Goal: Find contact information: Obtain details needed to contact an individual or organization

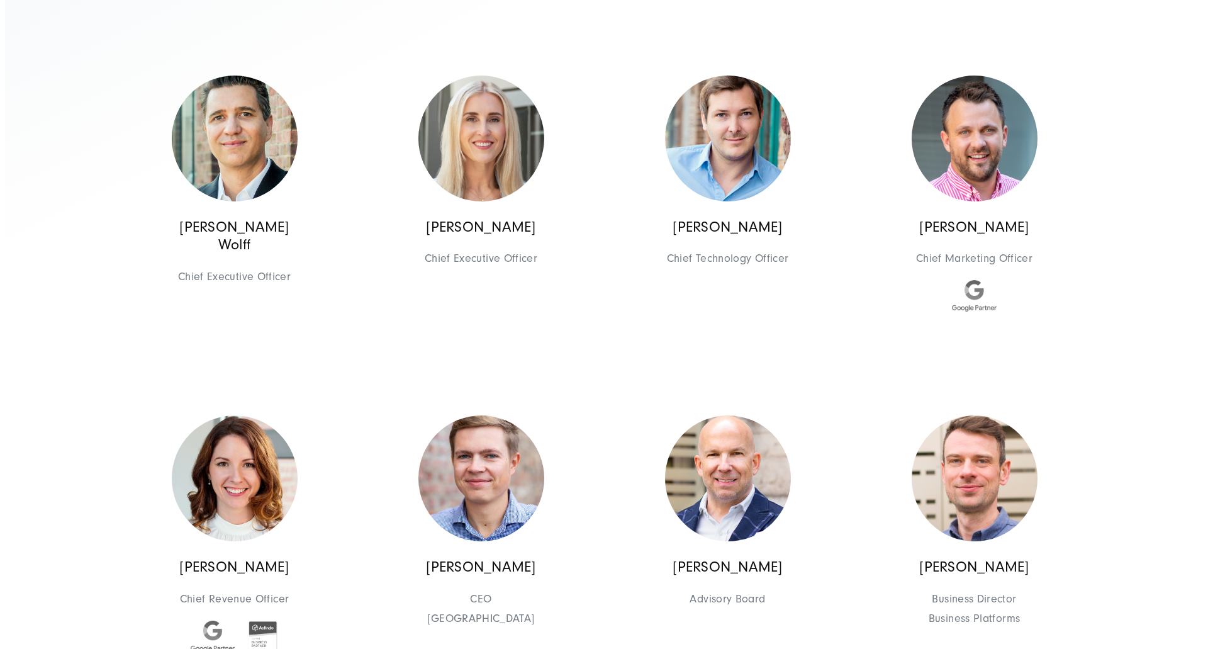
scroll to position [504, 0]
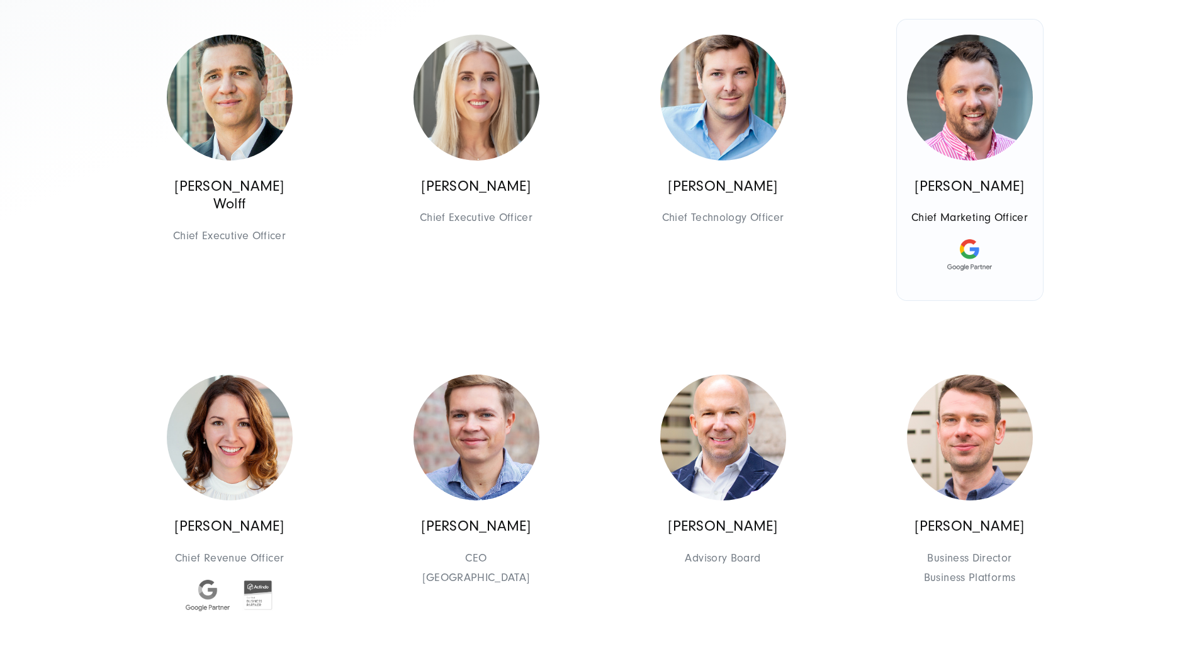
click at [965, 160] on img at bounding box center [970, 98] width 126 height 126
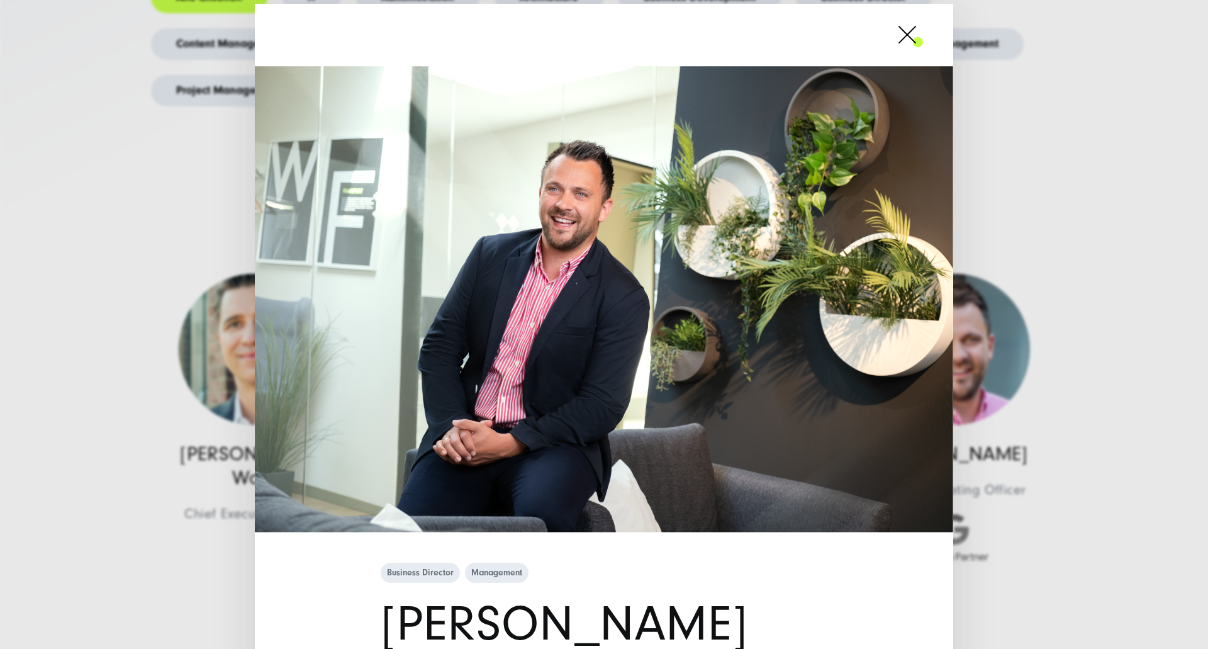
scroll to position [0, 0]
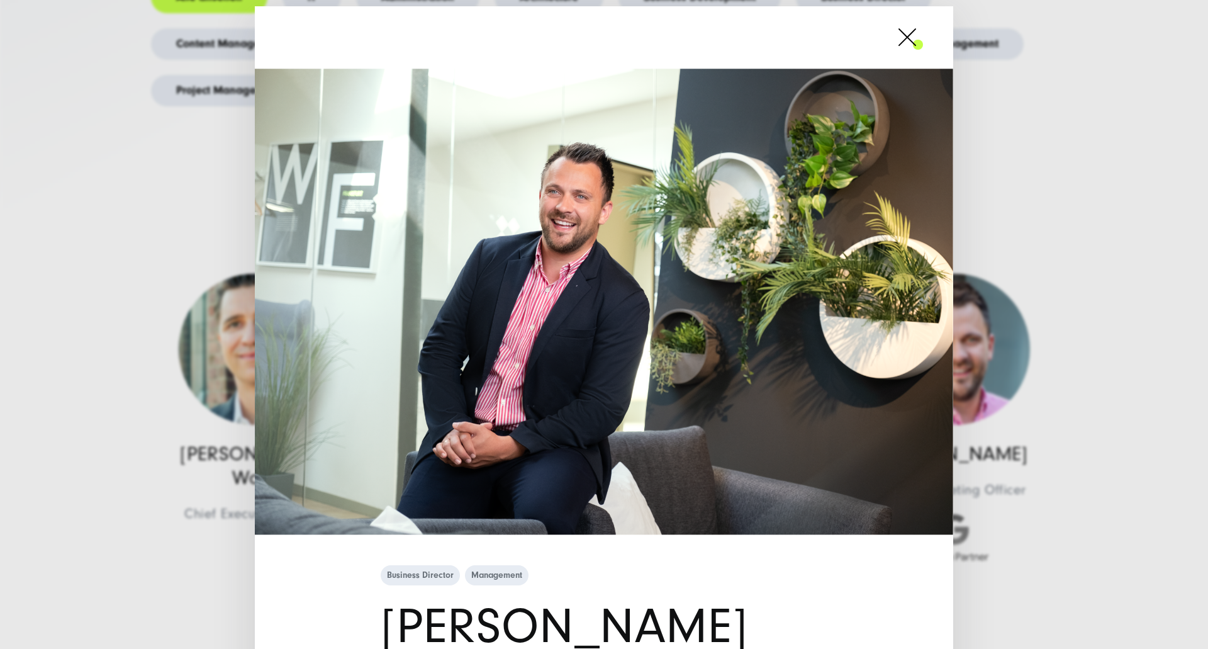
click at [1094, 212] on div "Business Director Management [PERSON_NAME] Chief Marketing Officer" at bounding box center [604, 324] width 1208 height 649
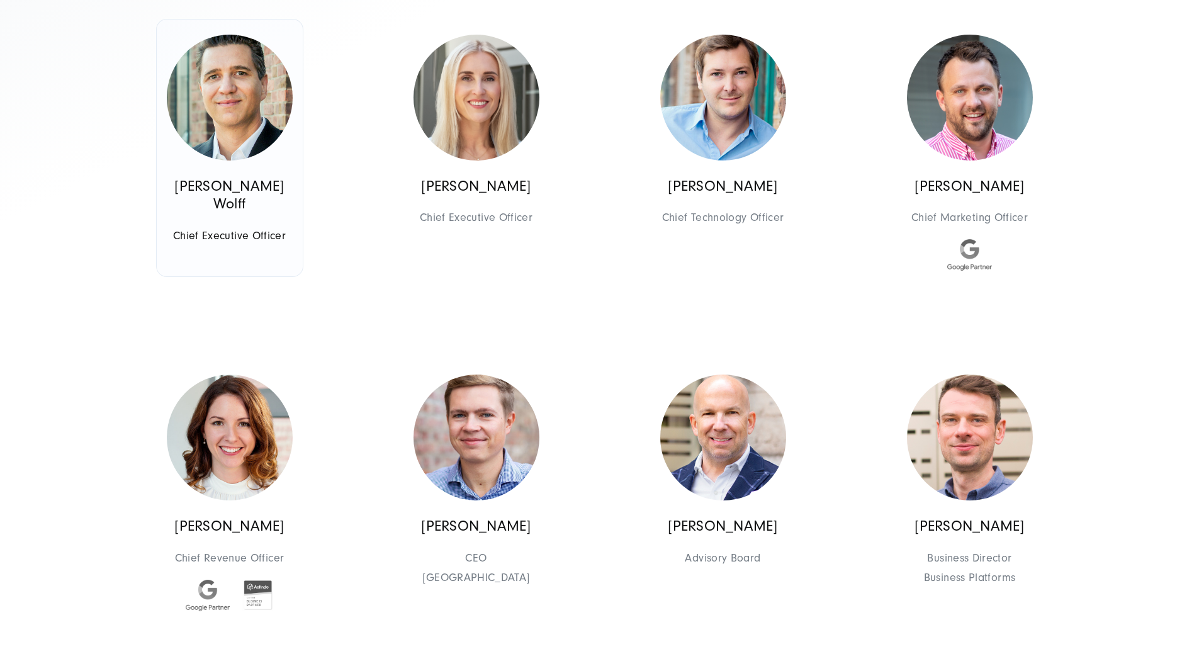
click at [279, 160] on img at bounding box center [230, 98] width 126 height 126
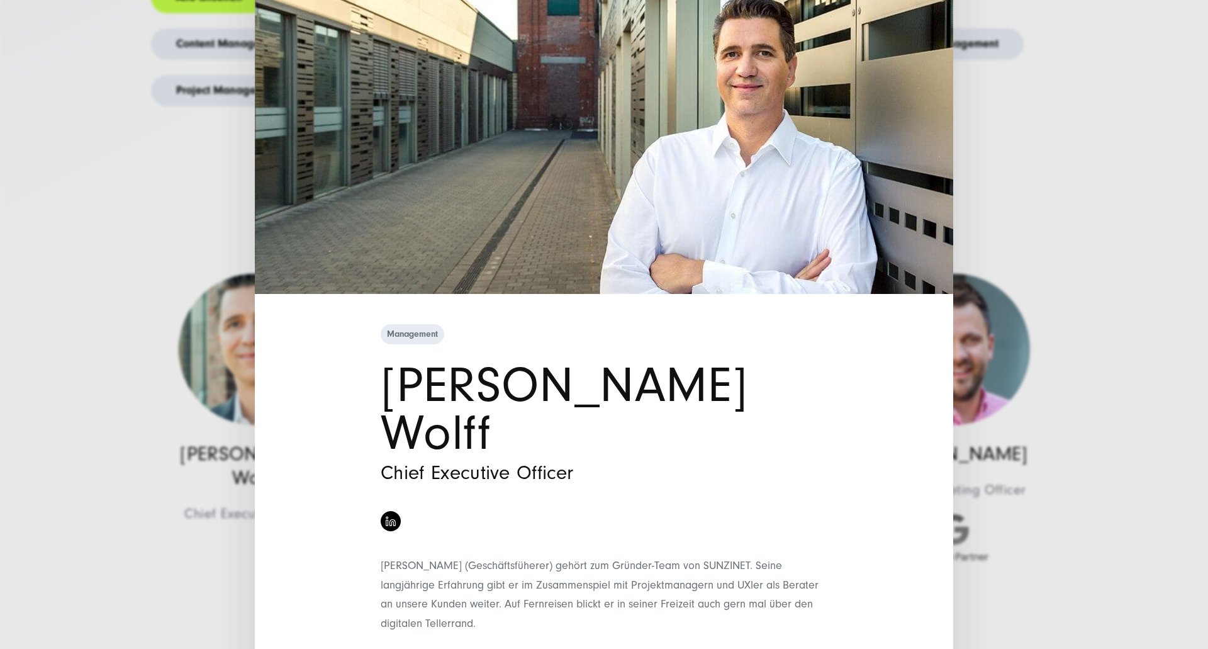
scroll to position [135, 0]
click at [84, 369] on div "Management [PERSON_NAME] Wolff Chief Executive Officer" at bounding box center [604, 324] width 1208 height 649
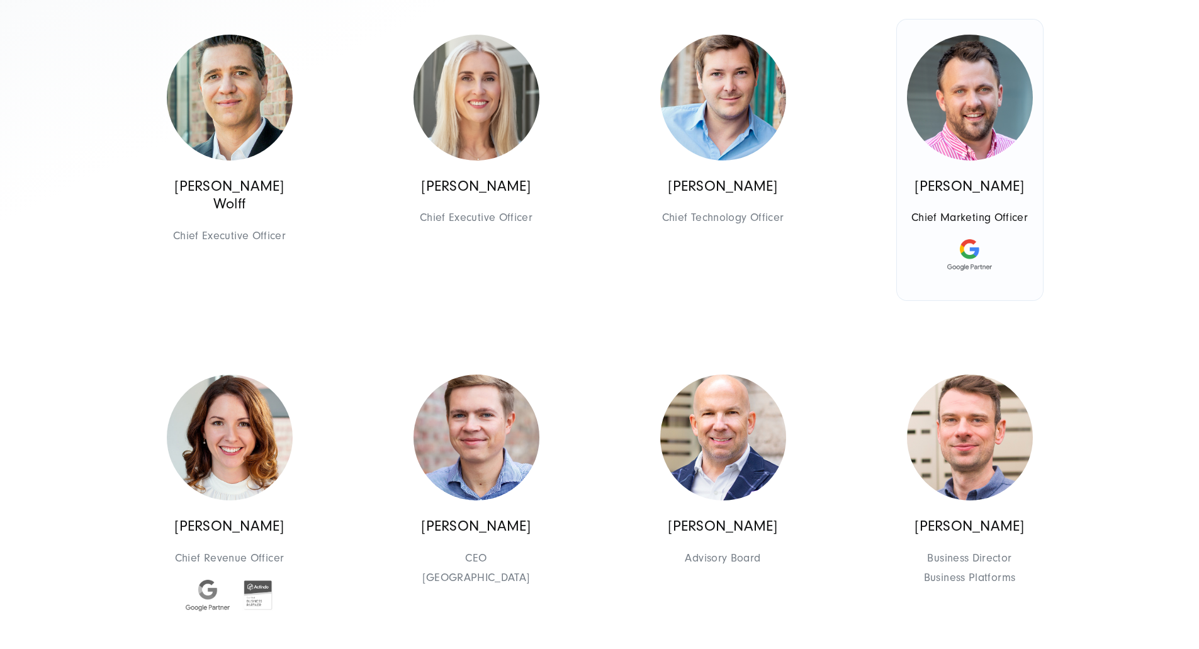
click at [945, 160] on img at bounding box center [970, 98] width 126 height 126
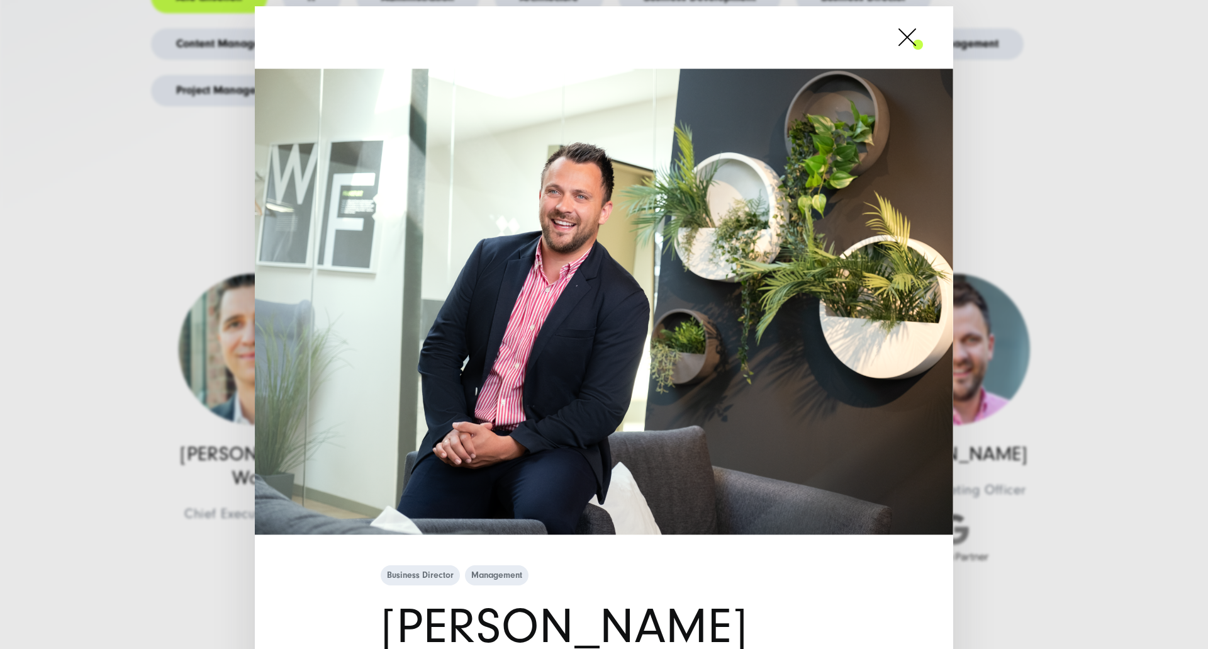
scroll to position [252, 0]
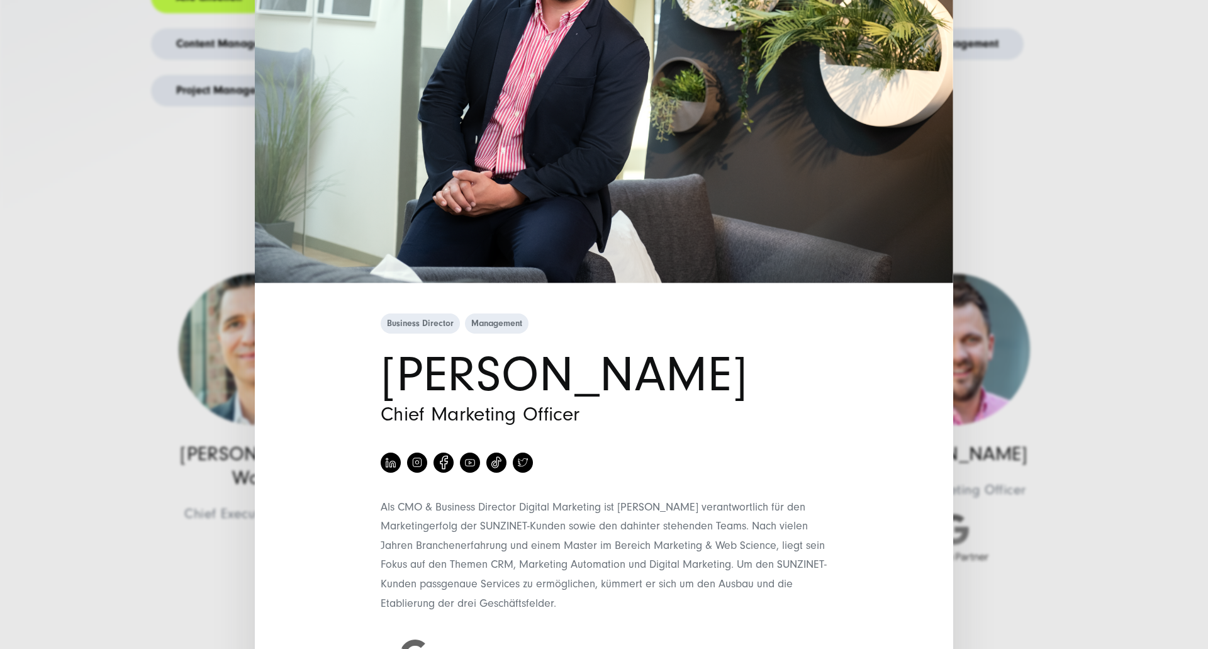
click at [513, 384] on h1 "[PERSON_NAME]" at bounding box center [604, 375] width 447 height 48
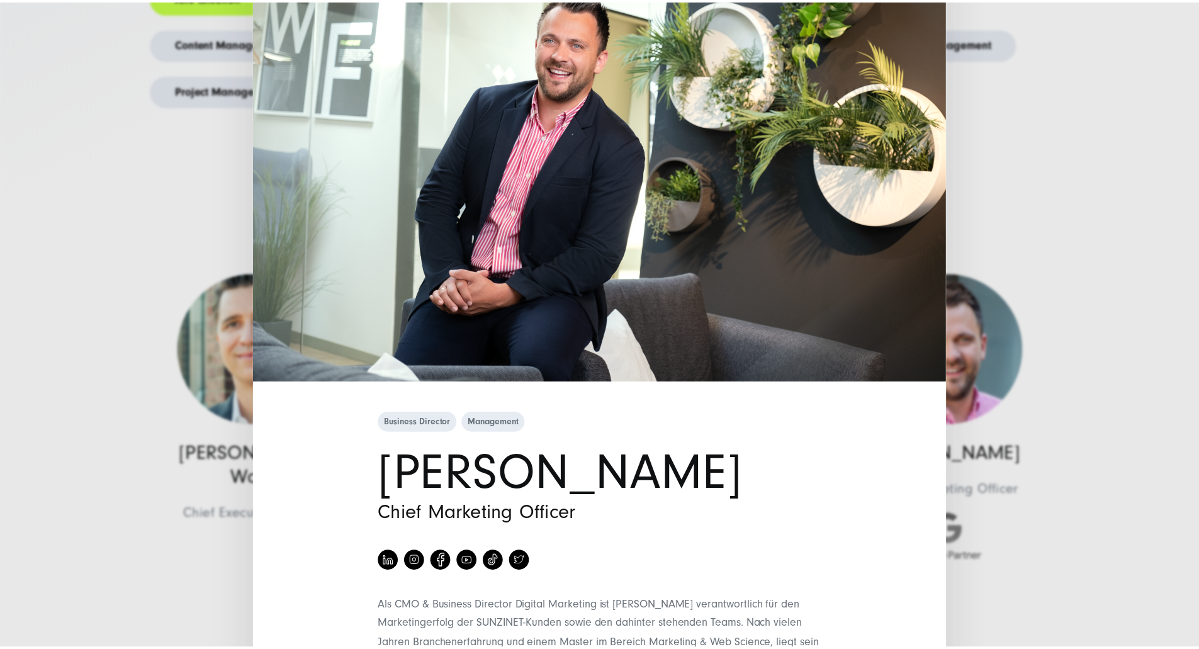
scroll to position [189, 0]
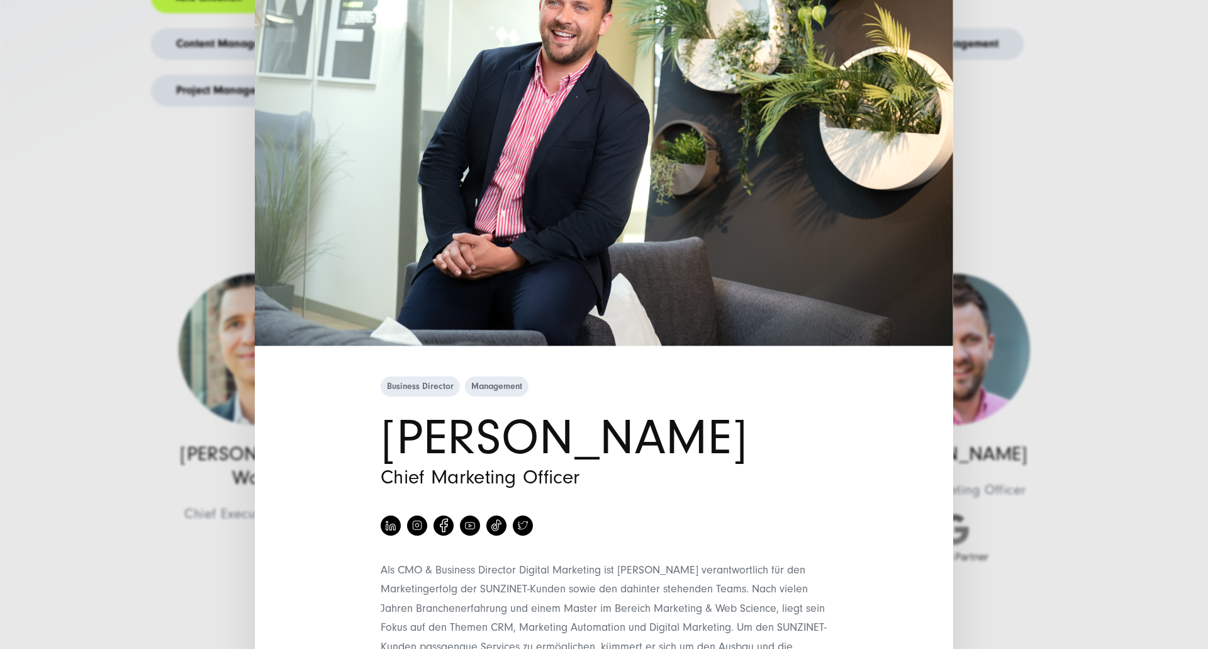
click at [188, 592] on div "Business Director Management [PERSON_NAME] Chief Marketing Officer" at bounding box center [604, 324] width 1208 height 649
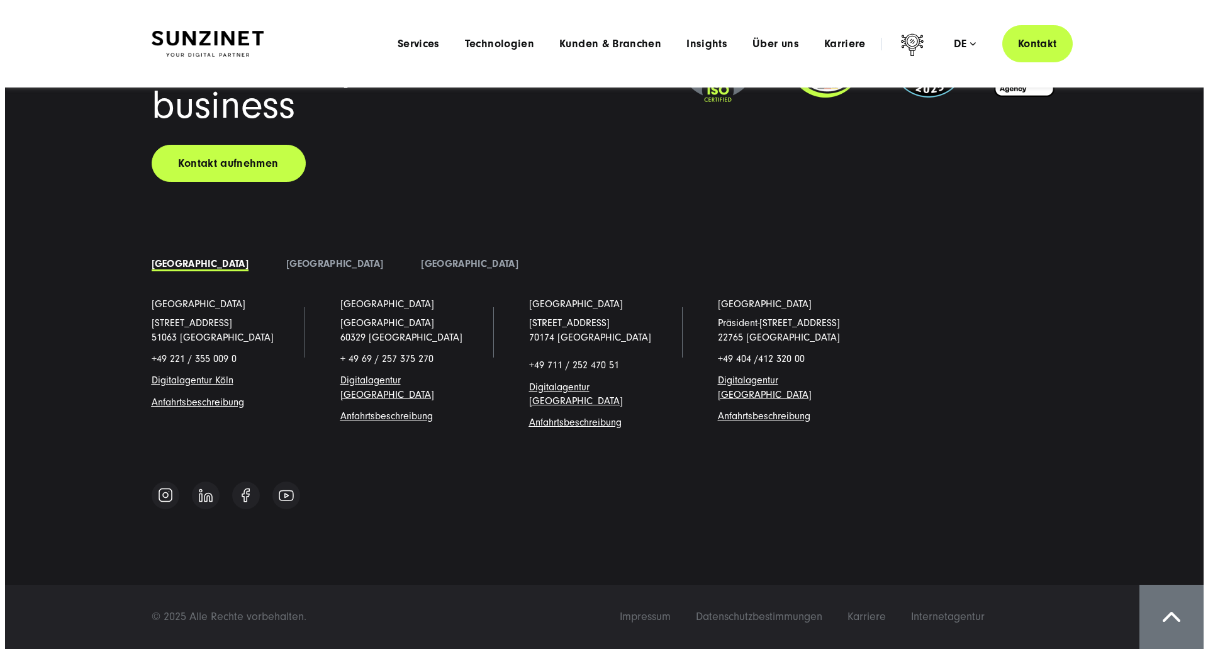
scroll to position [14327, 0]
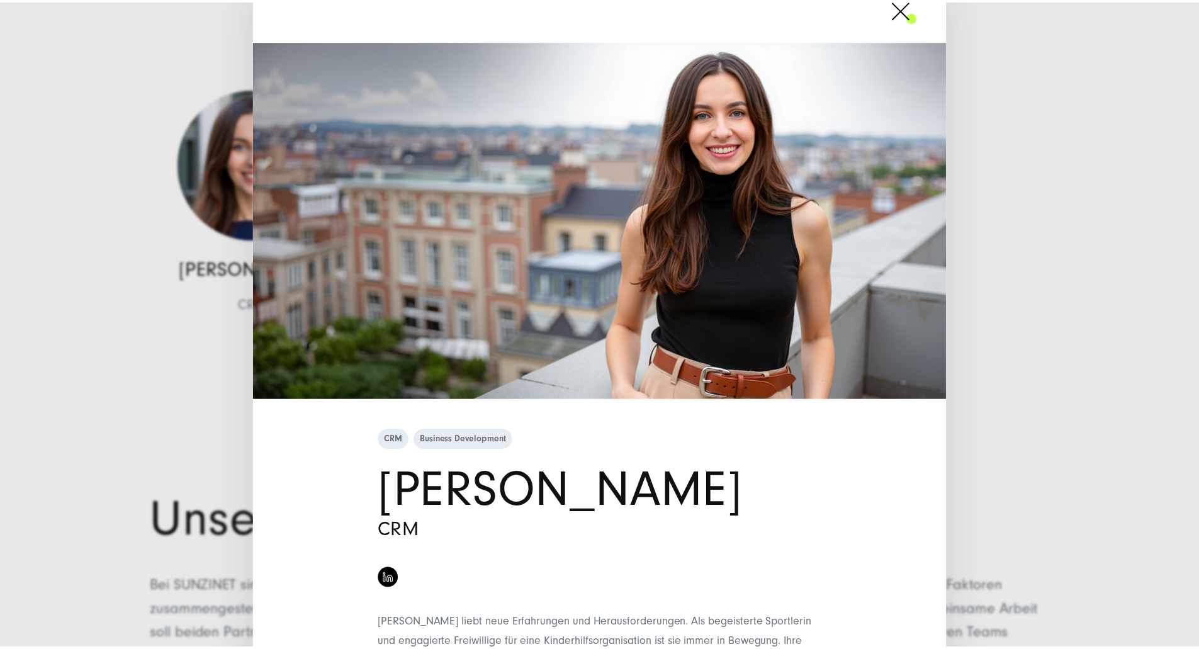
scroll to position [154, 0]
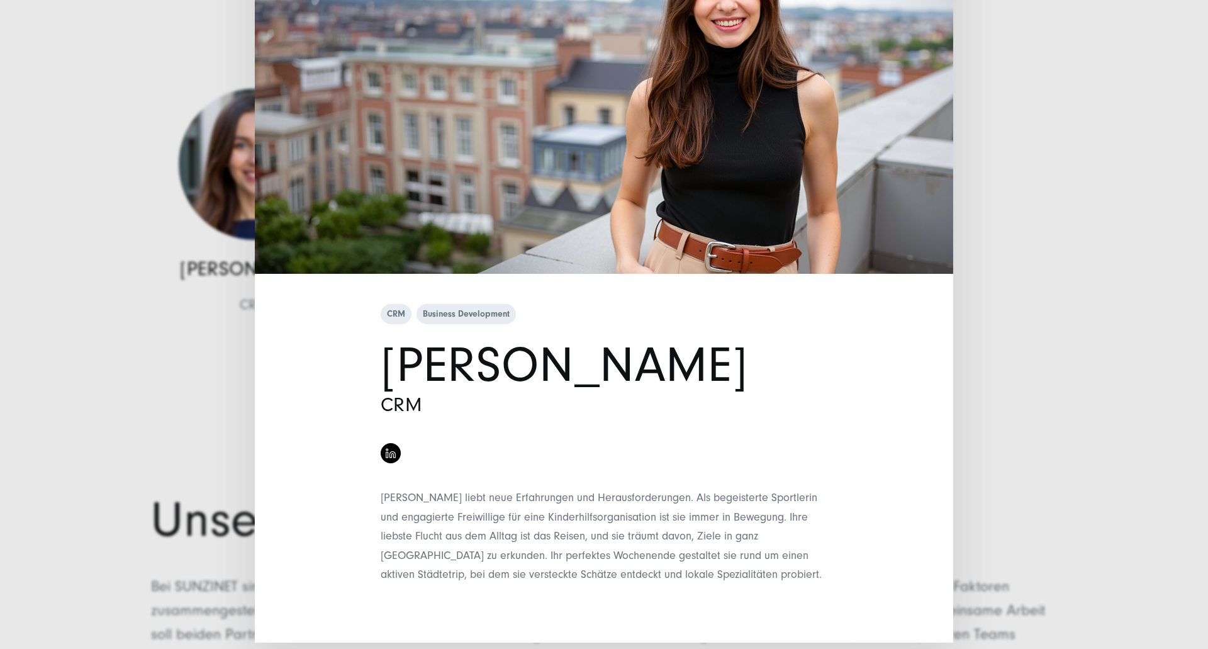
click at [1031, 420] on div "CRM Business Development [PERSON_NAME] CRM" at bounding box center [604, 324] width 1208 height 649
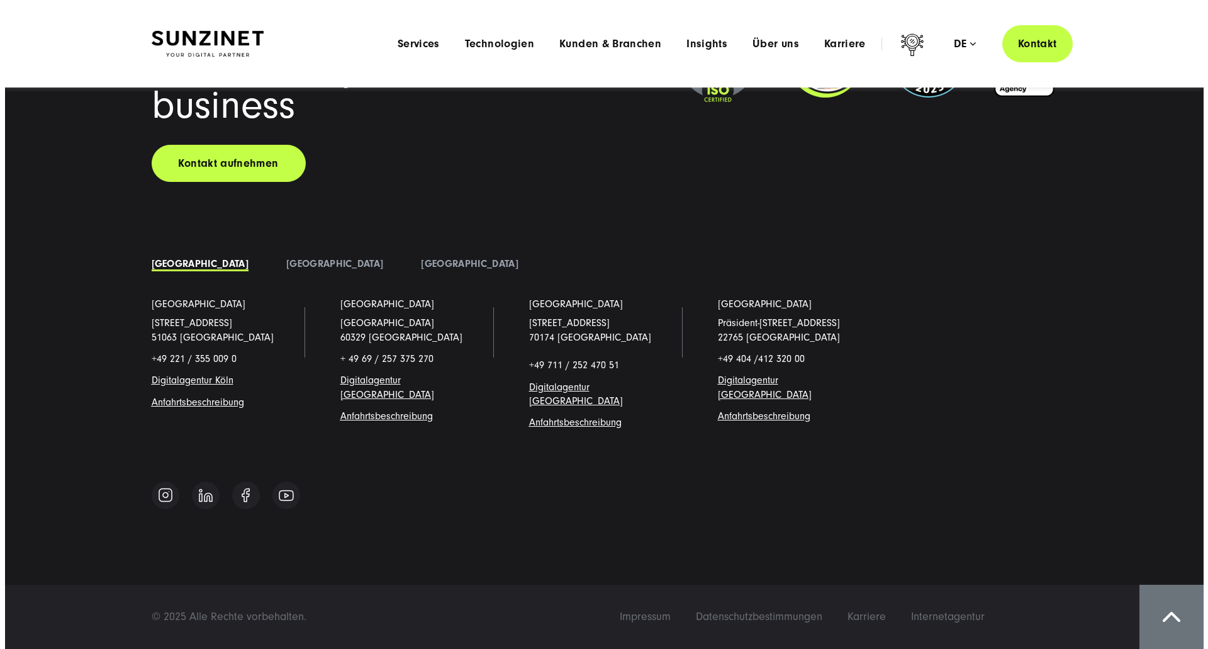
scroll to position [13824, 0]
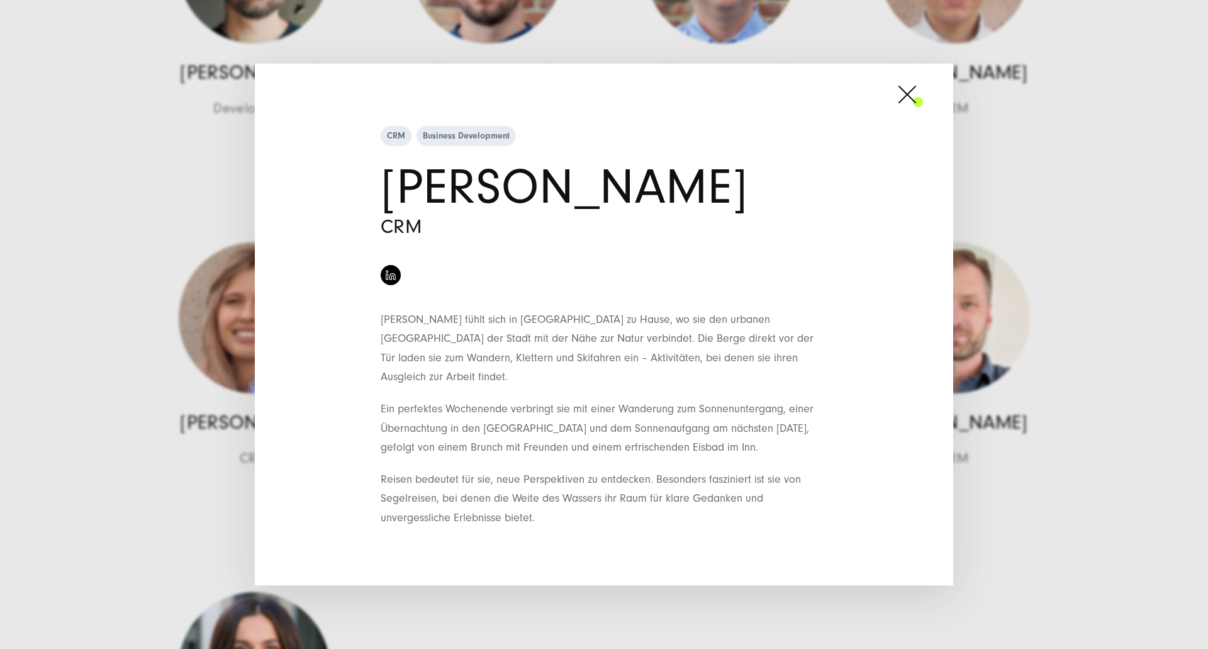
click at [1027, 528] on div "CRM Business Development [PERSON_NAME] CRM Reisen bedeutet für sie, neue Perspe…" at bounding box center [604, 324] width 1208 height 649
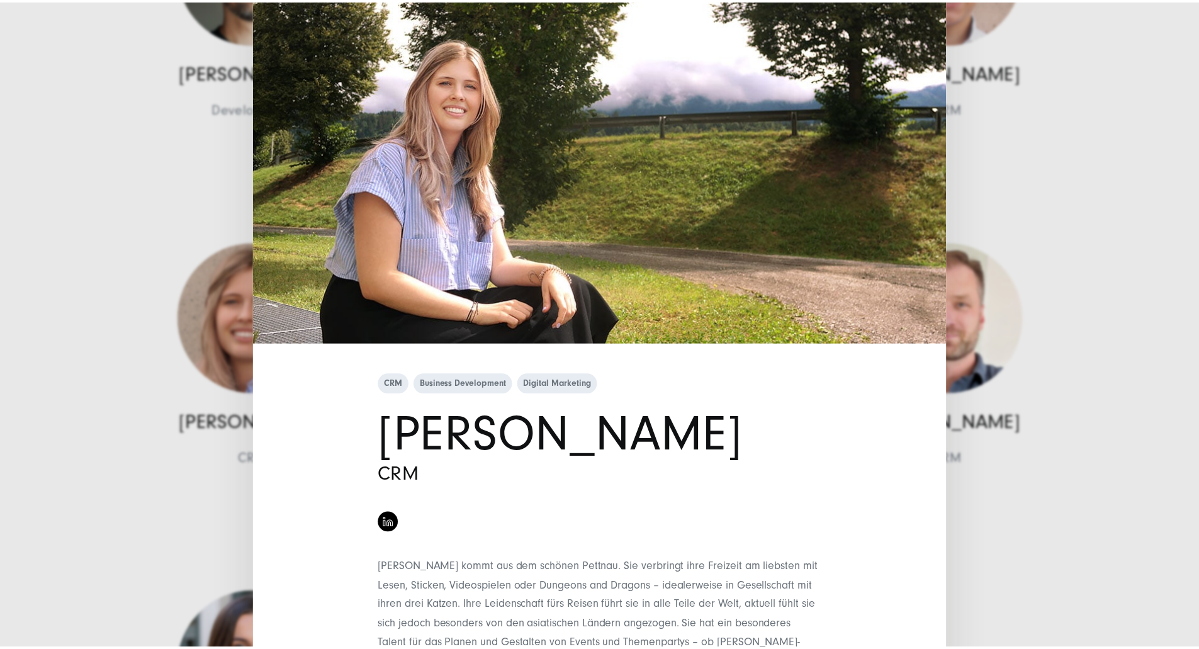
scroll to position [173, 0]
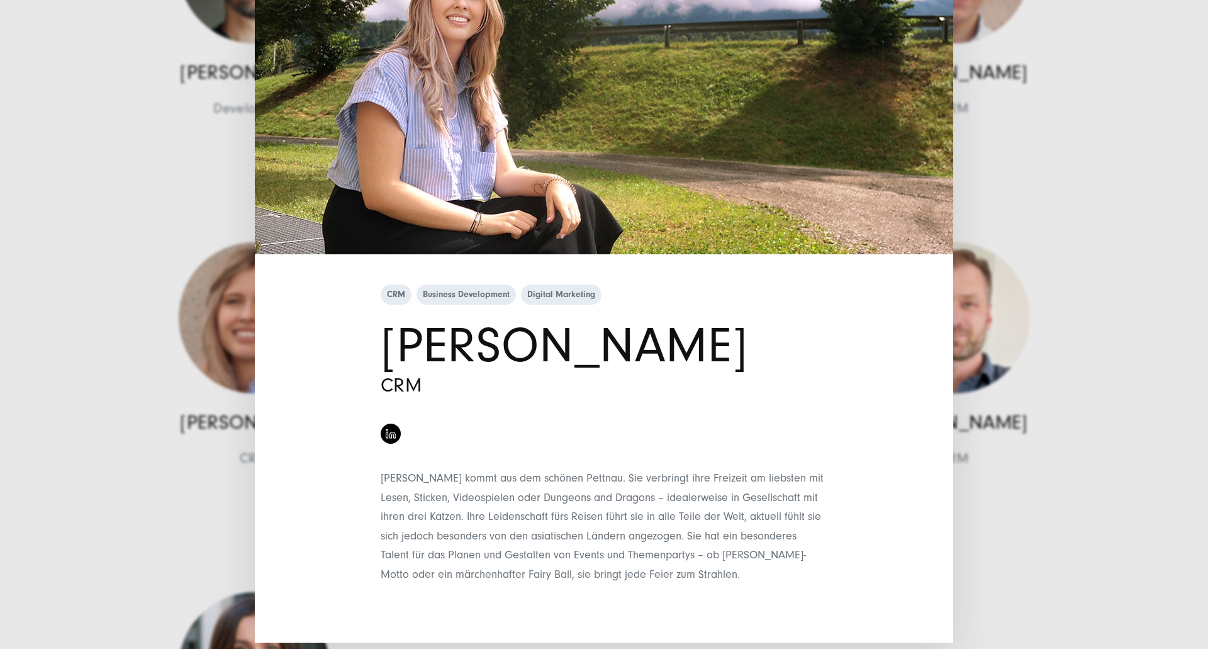
click at [102, 488] on div "CRM Business Development Digital Marketing [PERSON_NAME] CRM" at bounding box center [604, 324] width 1208 height 649
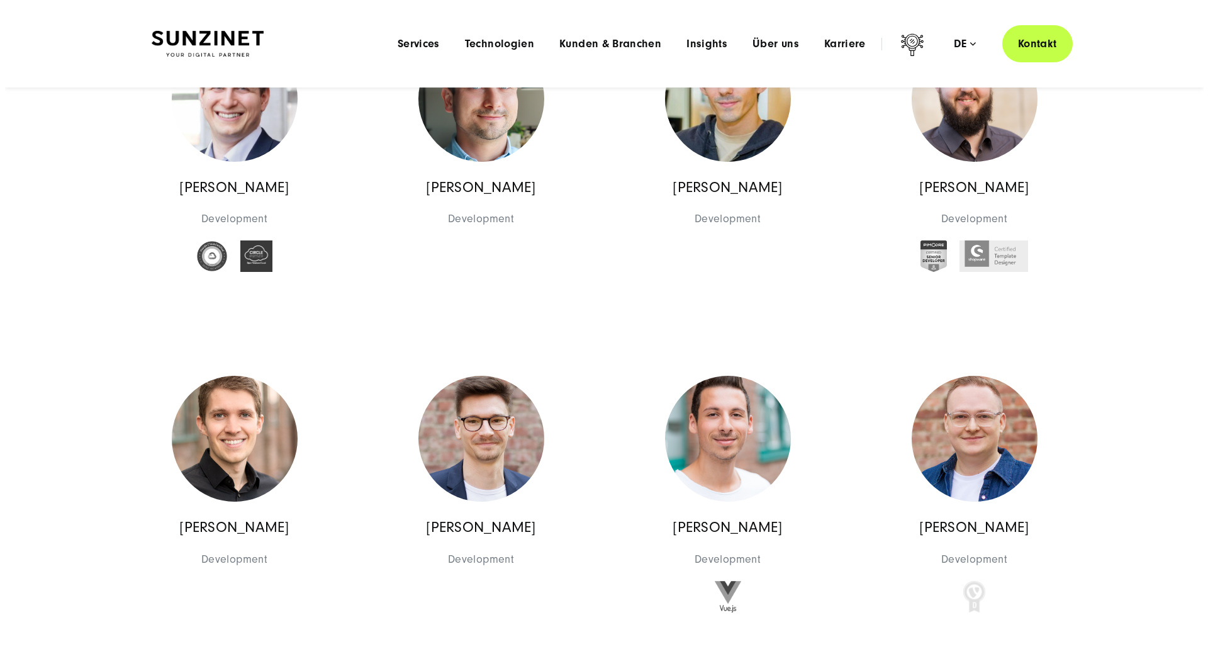
scroll to position [9670, 0]
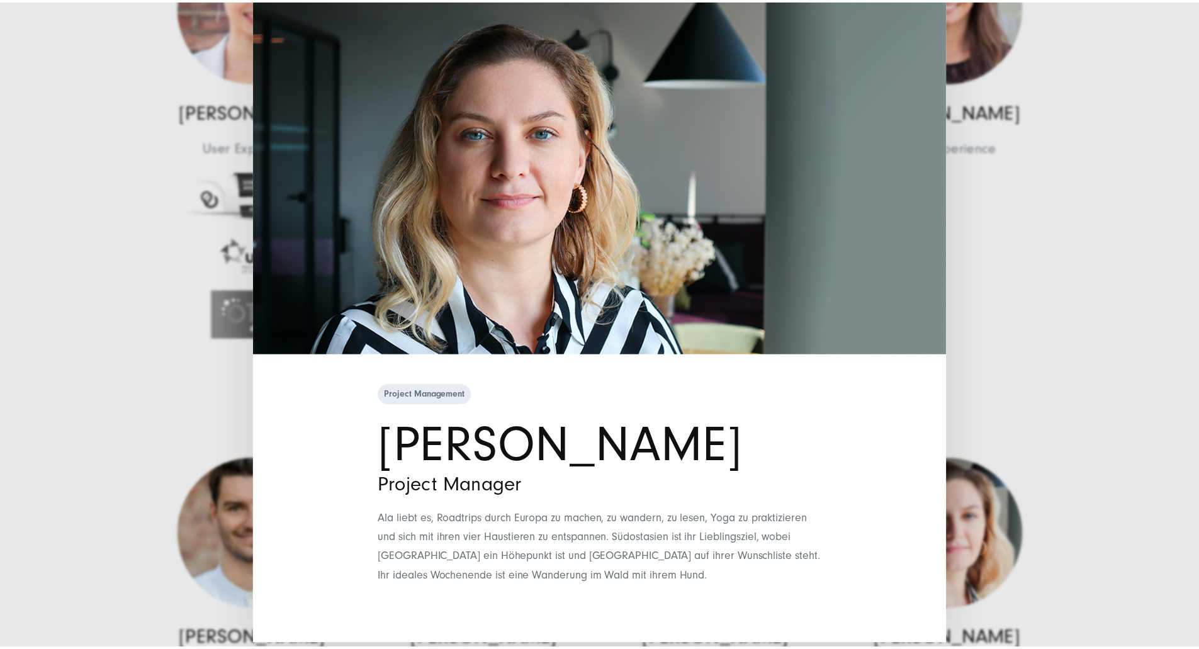
scroll to position [75, 0]
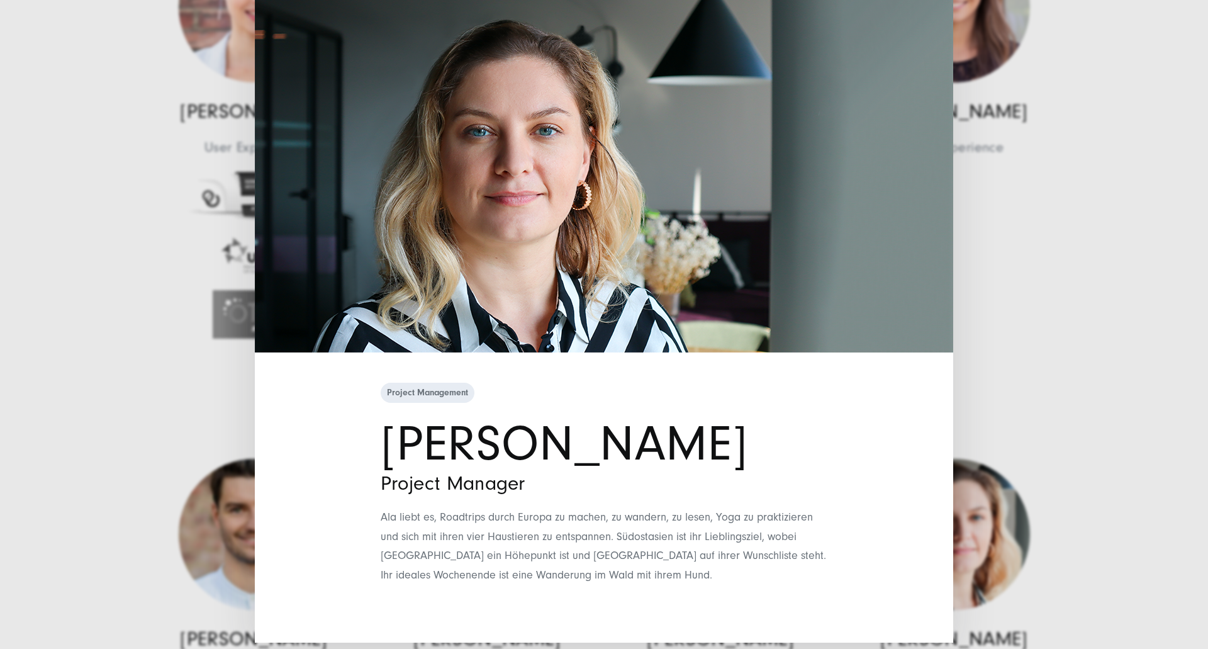
click at [1044, 384] on div "Project Management [PERSON_NAME] Project Manager Ala liebt es, Roadtrips durch …" at bounding box center [604, 324] width 1208 height 649
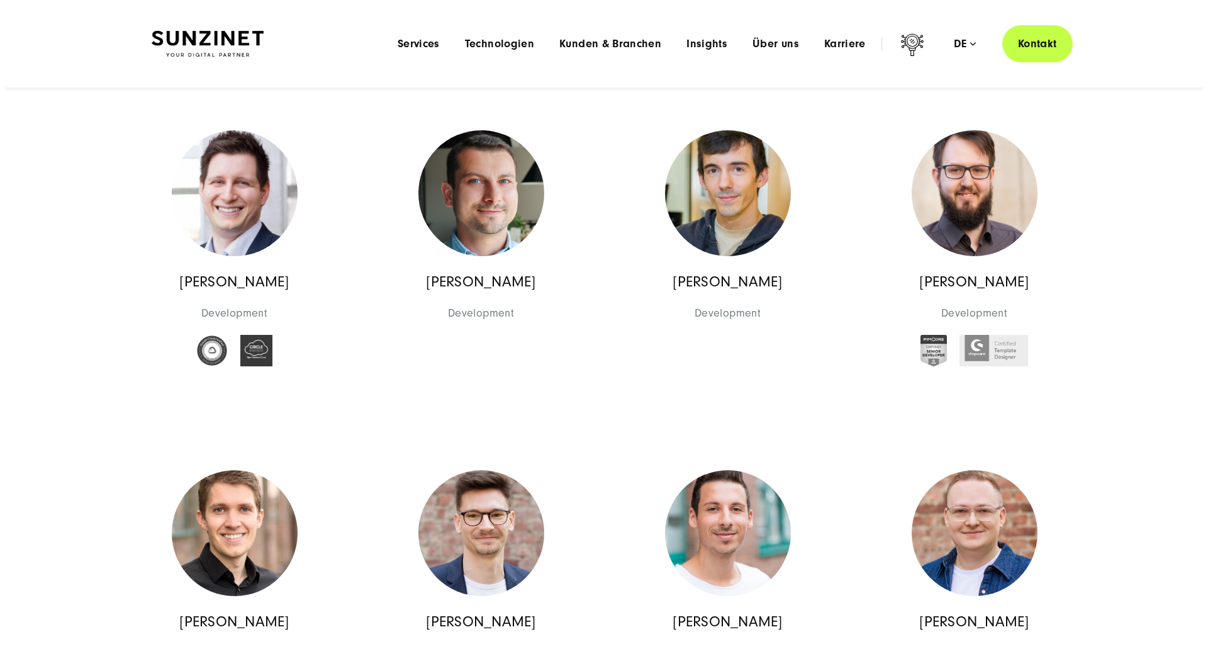
scroll to position [9418, 0]
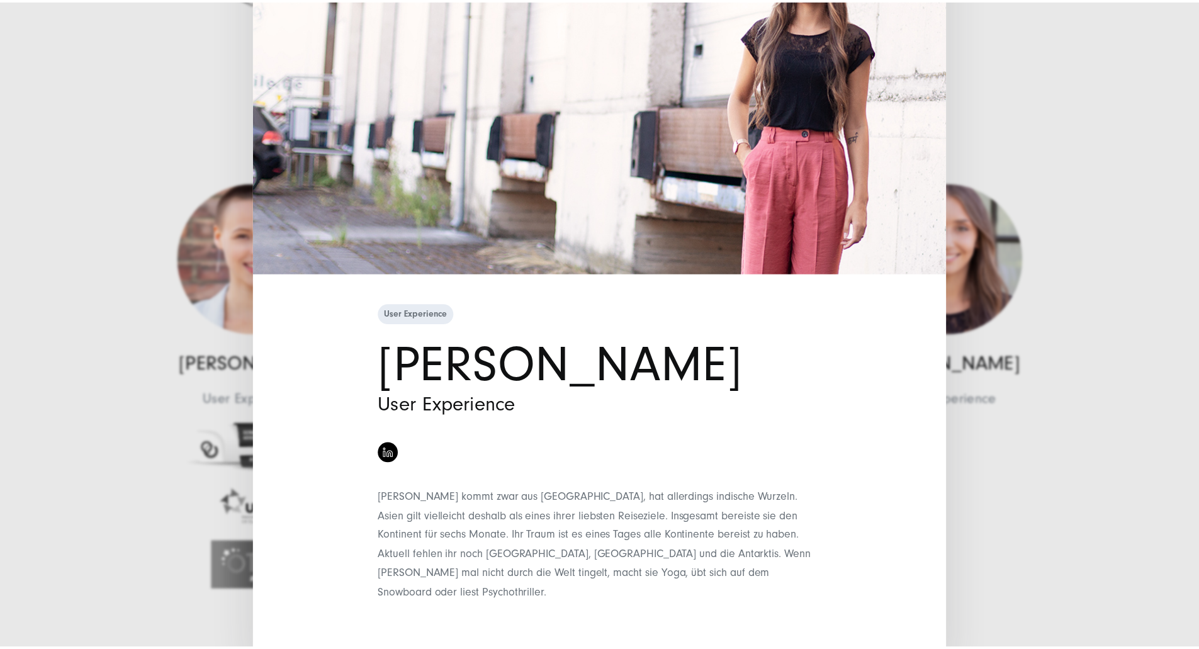
scroll to position [0, 0]
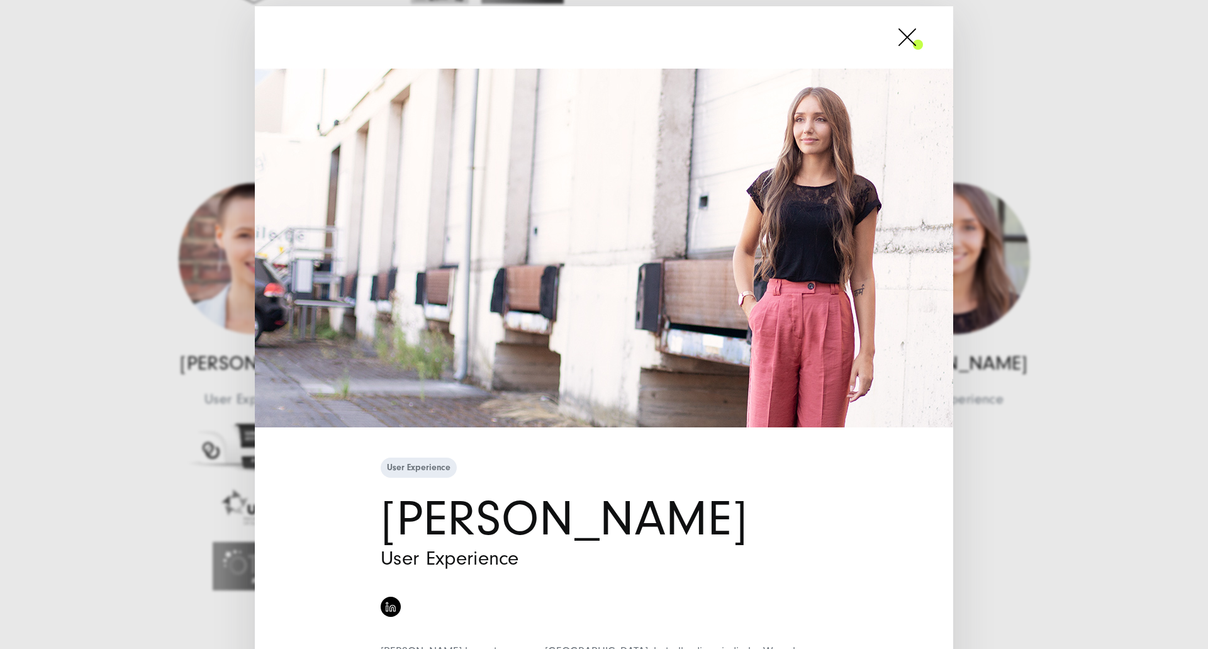
click at [1022, 524] on div "User Experience [PERSON_NAME] User Experience" at bounding box center [604, 324] width 1208 height 649
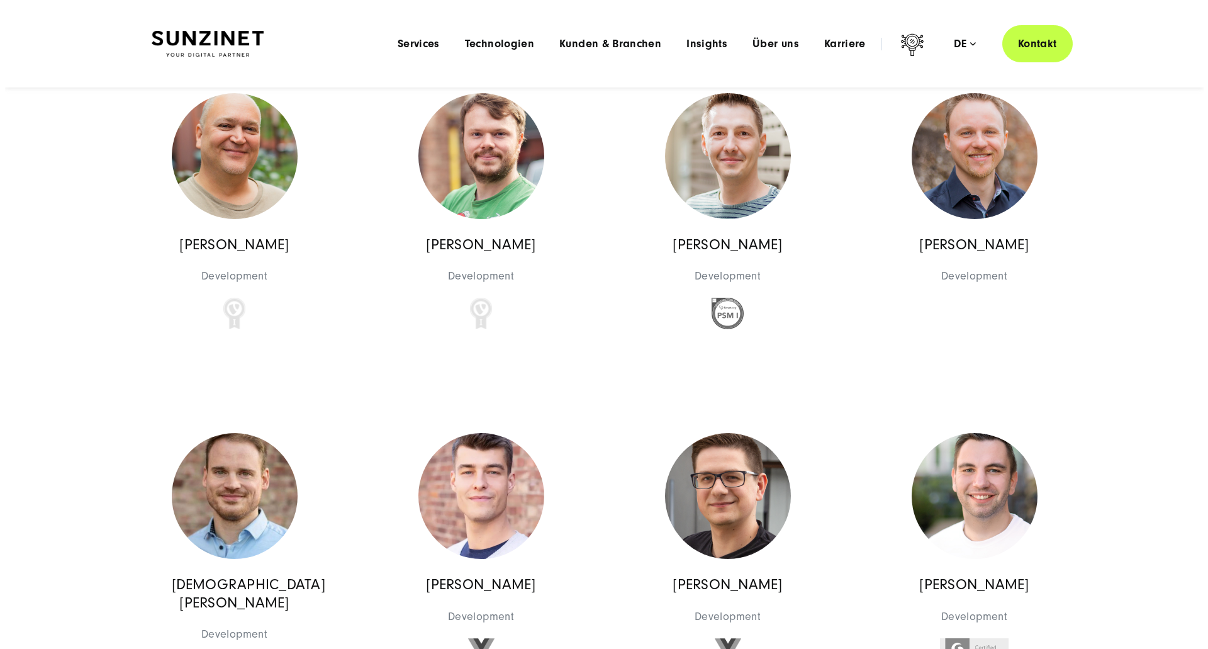
scroll to position [8915, 0]
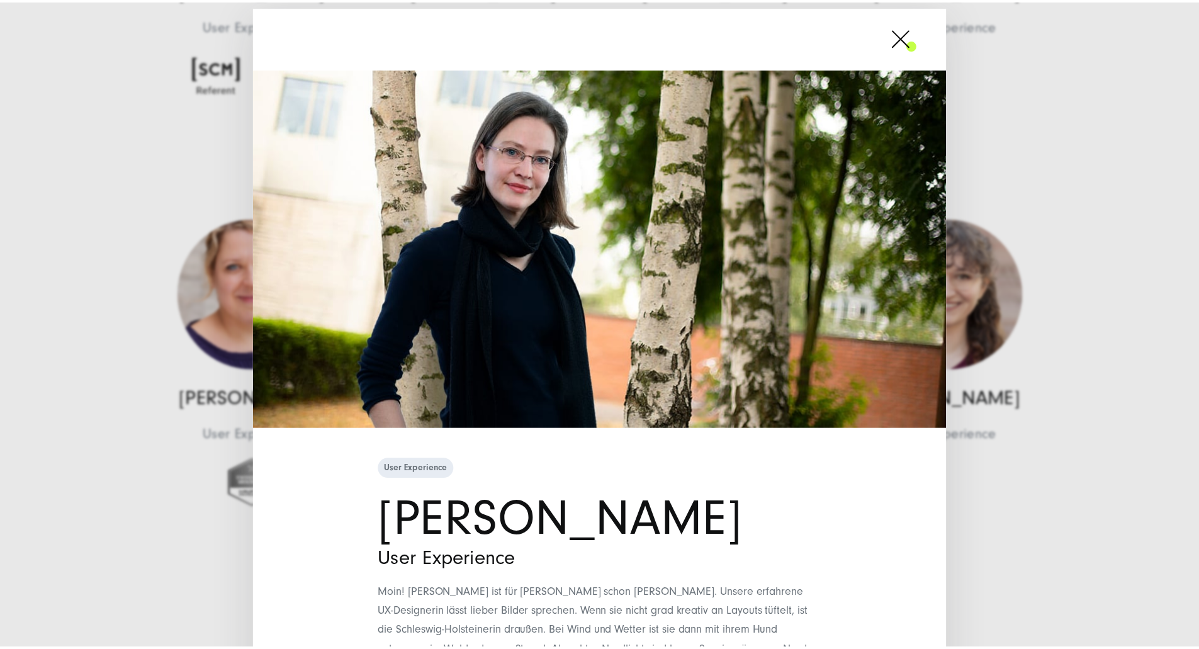
scroll to position [63, 0]
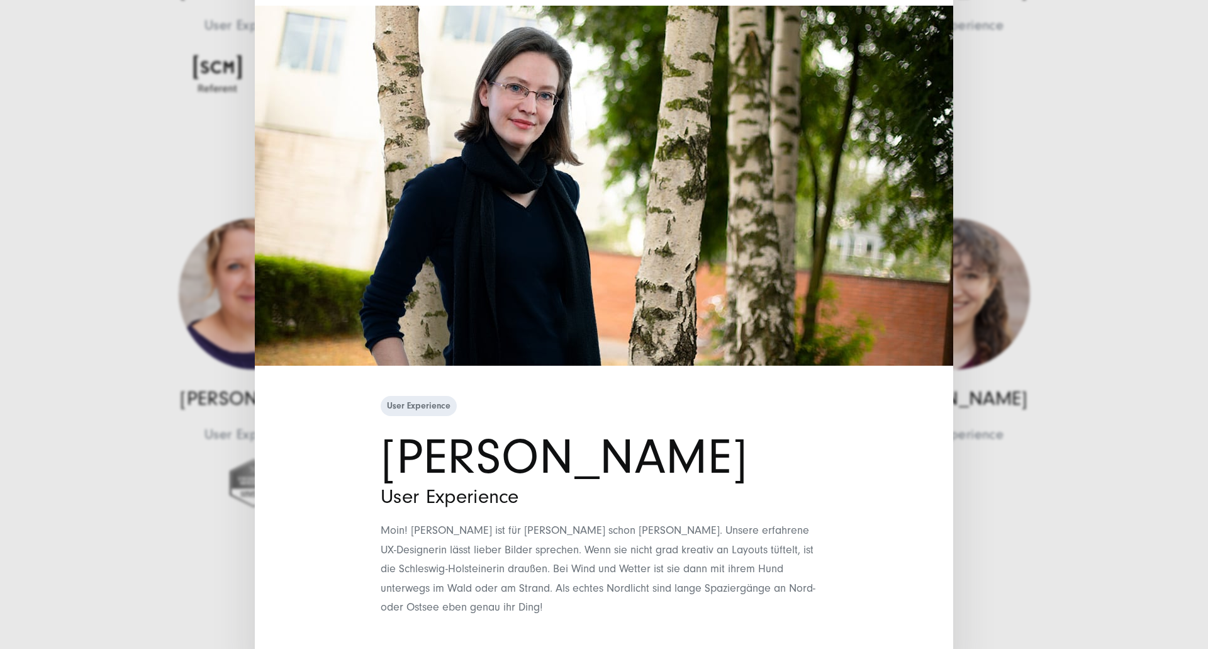
click at [1088, 188] on div "User Experience [PERSON_NAME] User Experience" at bounding box center [604, 324] width 1208 height 649
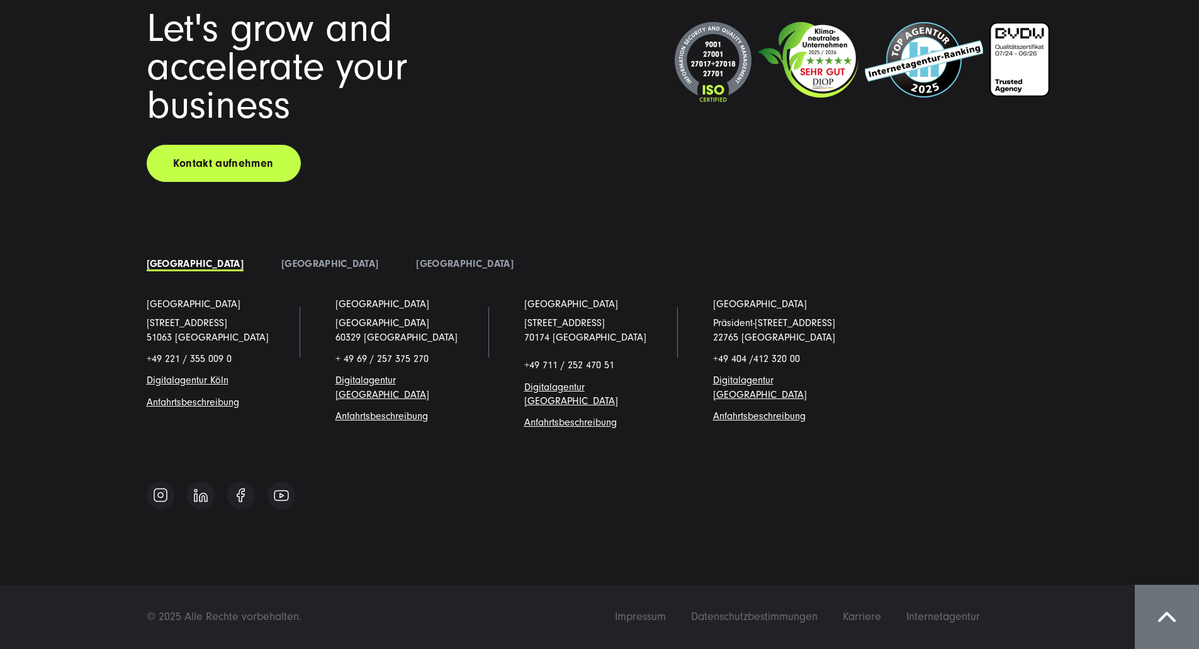
scroll to position [15741, 0]
click at [234, 169] on link "Kontakt aufnehmen" at bounding box center [224, 163] width 154 height 37
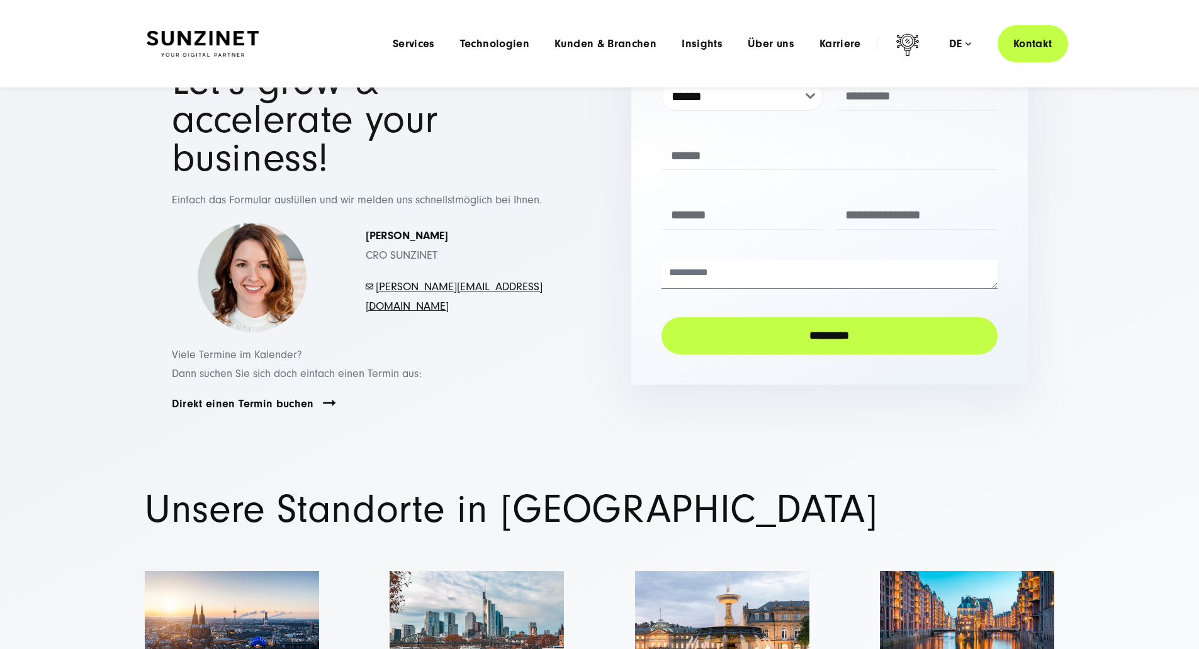
scroll to position [81, 0]
